Goal: Task Accomplishment & Management: Use online tool/utility

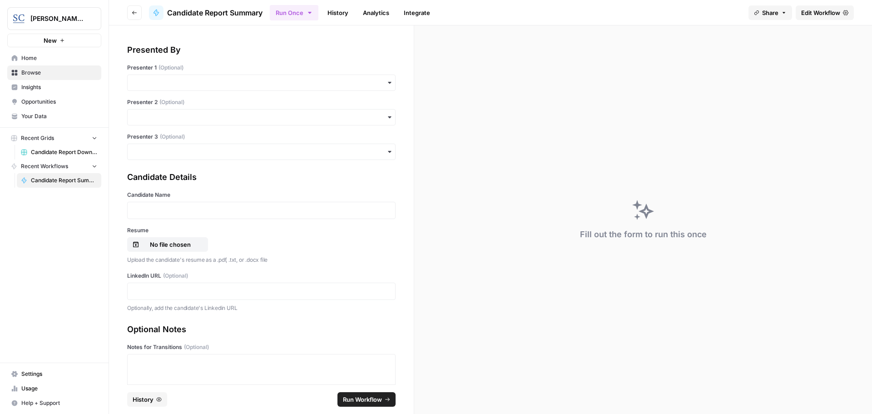
click at [161, 90] on div "button" at bounding box center [261, 82] width 268 height 16
click at [169, 109] on div "[PERSON_NAME]" at bounding box center [258, 106] width 261 height 17
click at [166, 211] on p at bounding box center [261, 210] width 256 height 9
click at [209, 205] on div at bounding box center [261, 210] width 268 height 17
click at [178, 210] on p at bounding box center [261, 210] width 256 height 9
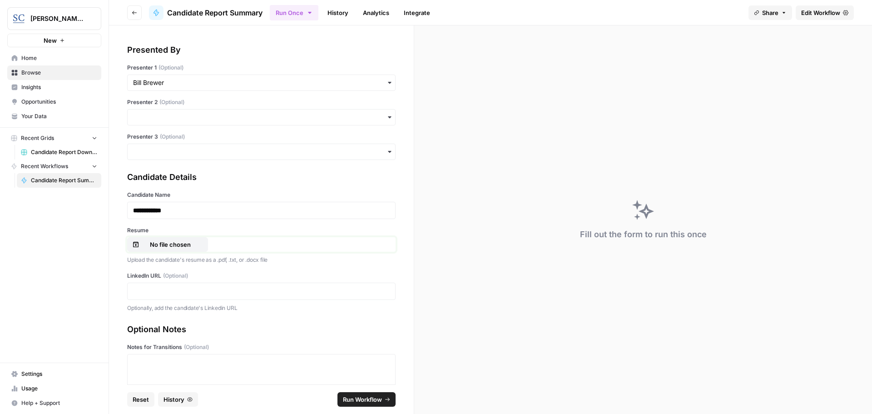
click at [183, 246] on p "No file chosen" at bounding box center [170, 244] width 58 height 9
click at [219, 278] on label "LinkedIn URL (Optional)" at bounding box center [261, 275] width 268 height 8
click at [214, 287] on p at bounding box center [261, 290] width 256 height 9
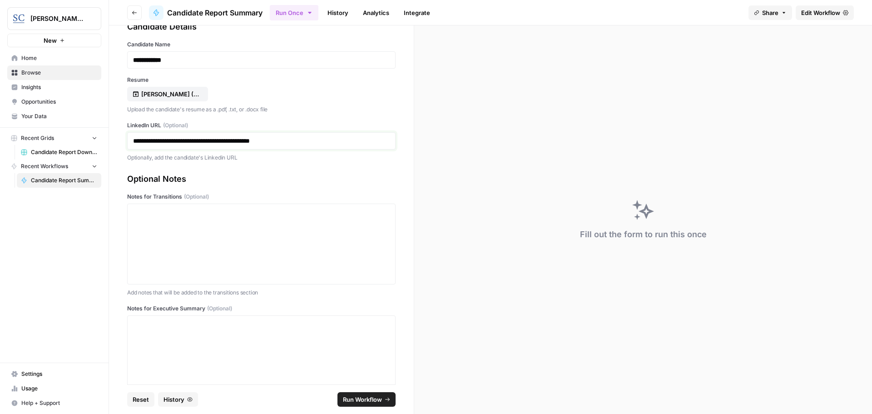
scroll to position [182, 0]
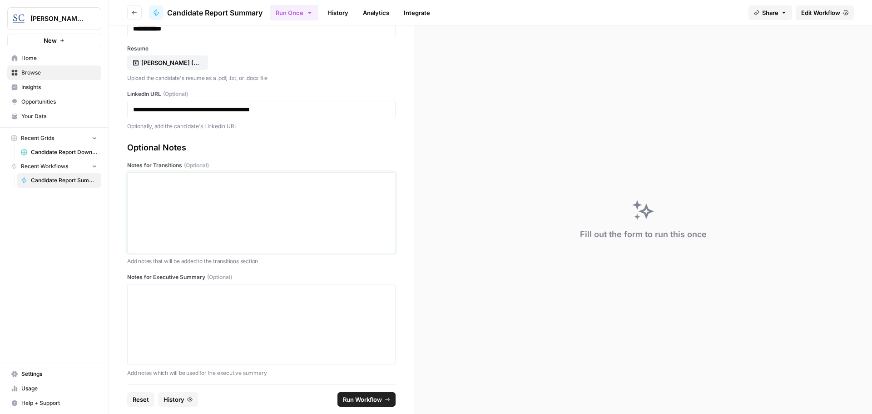
click at [202, 209] on div at bounding box center [261, 212] width 256 height 73
click at [291, 297] on div at bounding box center [261, 324] width 256 height 73
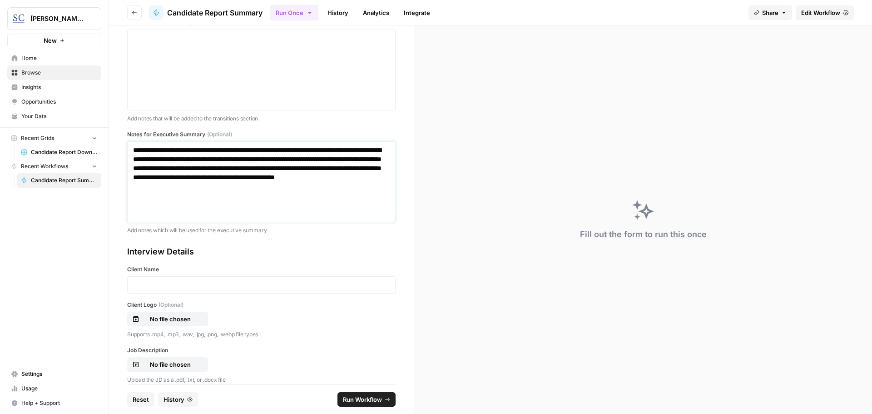
scroll to position [363, 0]
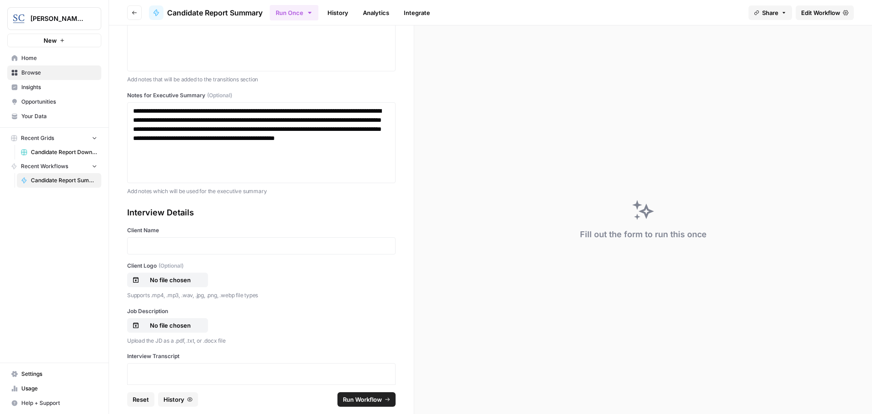
click at [205, 241] on div at bounding box center [261, 245] width 268 height 17
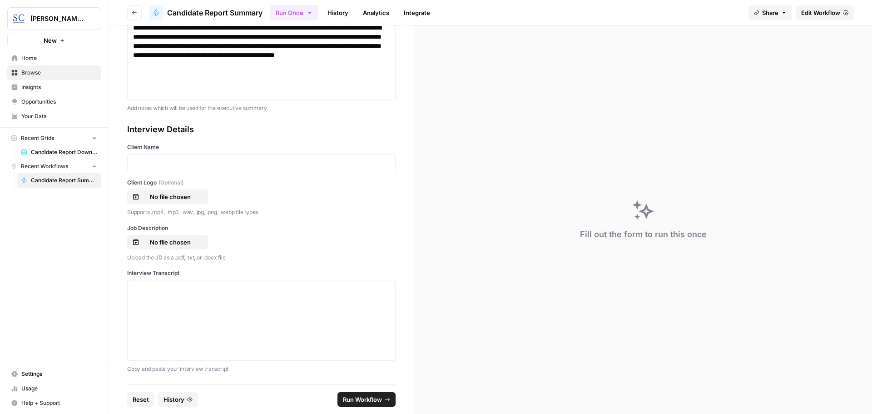
click at [236, 158] on div at bounding box center [261, 162] width 268 height 17
click at [236, 161] on p at bounding box center [261, 162] width 256 height 9
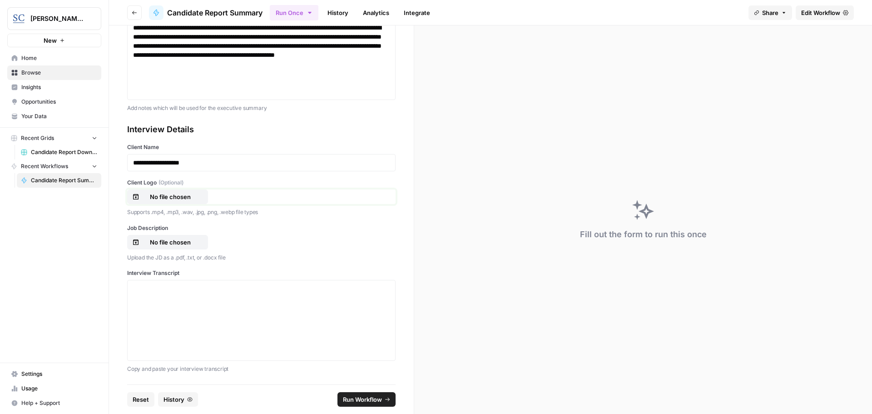
click at [168, 199] on p "No file chosen" at bounding box center [170, 196] width 58 height 9
click at [173, 239] on p "No file chosen" at bounding box center [170, 241] width 58 height 9
click at [178, 306] on div at bounding box center [261, 320] width 256 height 73
click at [256, 308] on div at bounding box center [261, 320] width 256 height 73
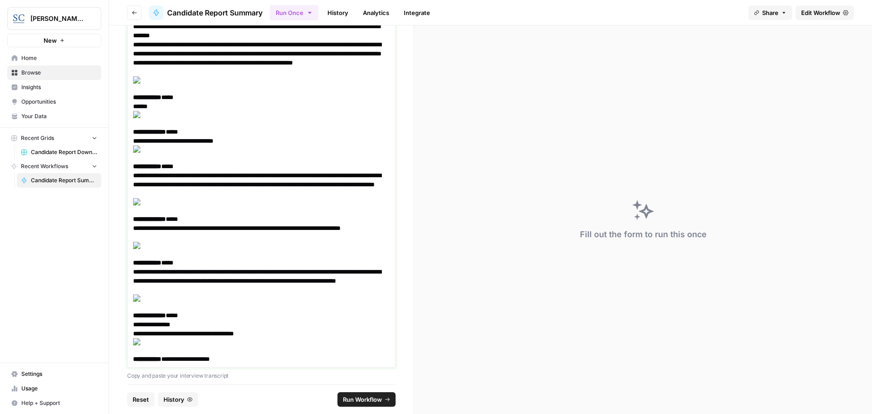
scroll to position [12900, 0]
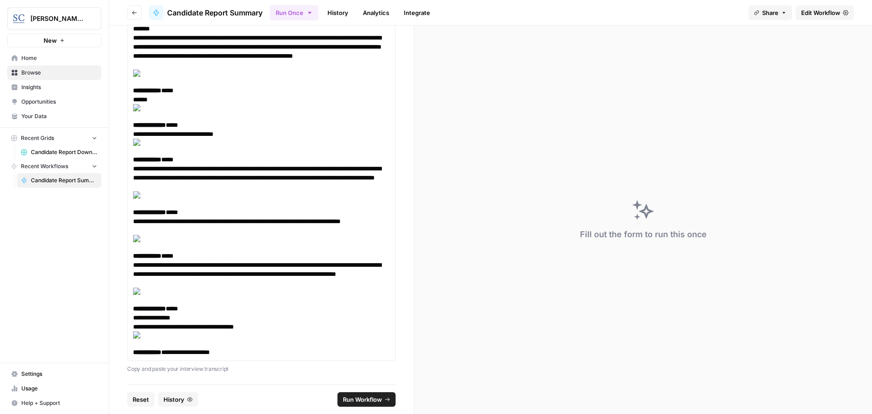
click at [362, 398] on span "Run Workflow" at bounding box center [362, 398] width 39 height 9
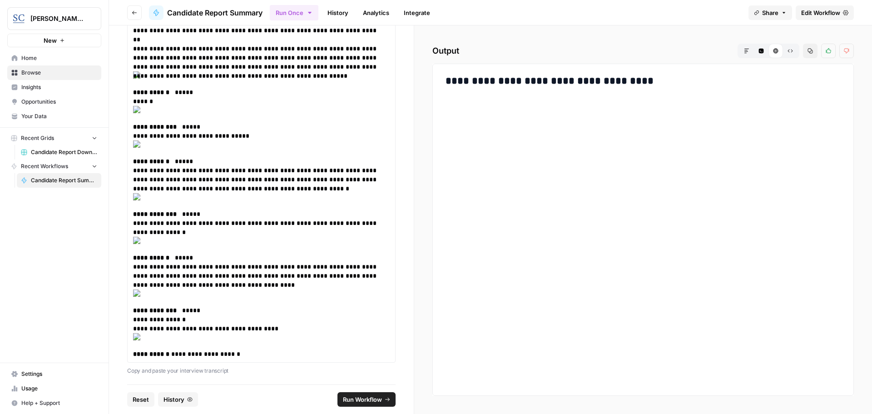
scroll to position [12909, 0]
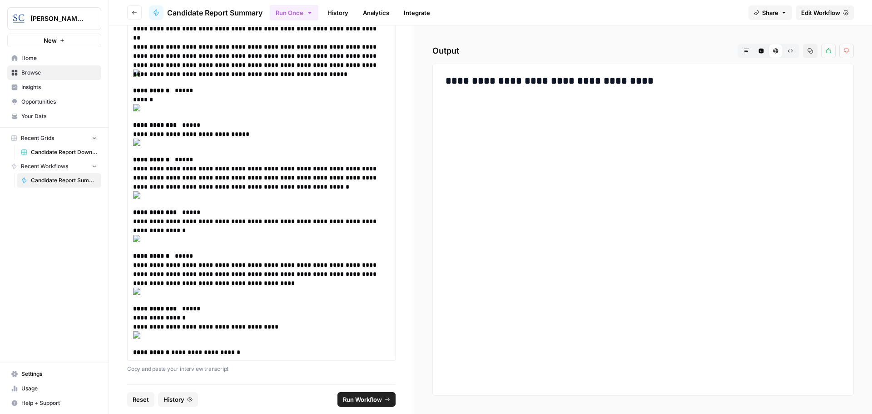
click at [556, 79] on h3 "**********" at bounding box center [642, 81] width 395 height 13
click at [614, 81] on h3 "**********" at bounding box center [642, 81] width 395 height 13
click at [364, 402] on span "Run Workflow" at bounding box center [362, 398] width 39 height 9
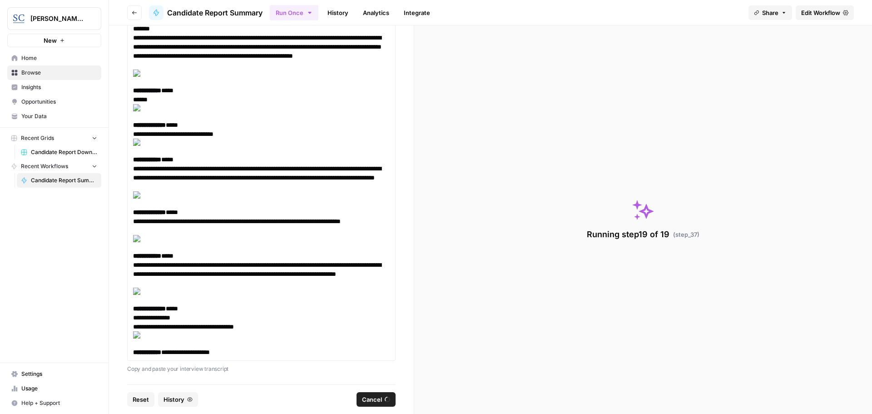
scroll to position [12900, 0]
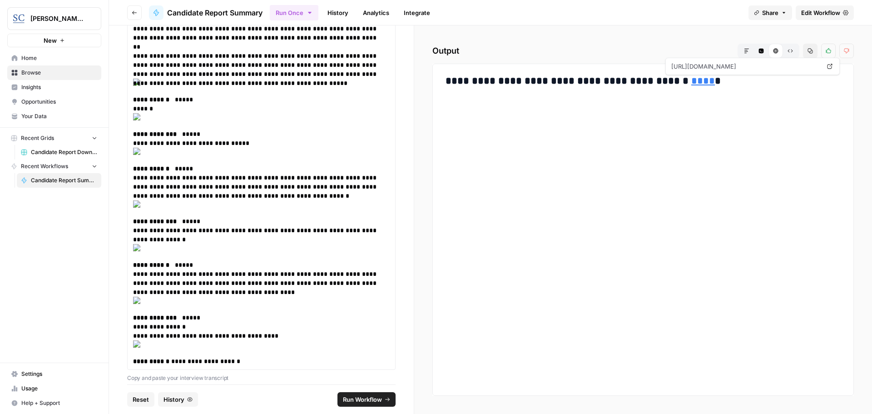
click at [691, 82] on link "****" at bounding box center [703, 81] width 24 height 10
